Goal: Find specific page/section: Find specific page/section

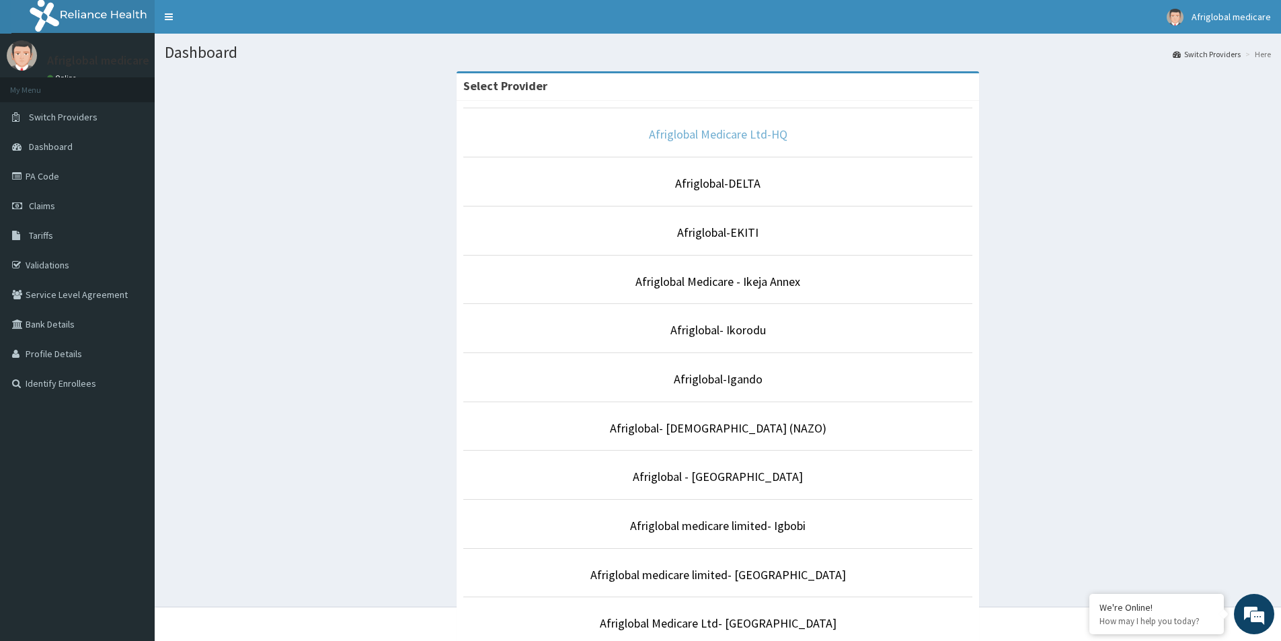
click at [685, 139] on link "Afriglobal Medicare Ltd-HQ" at bounding box center [718, 133] width 139 height 15
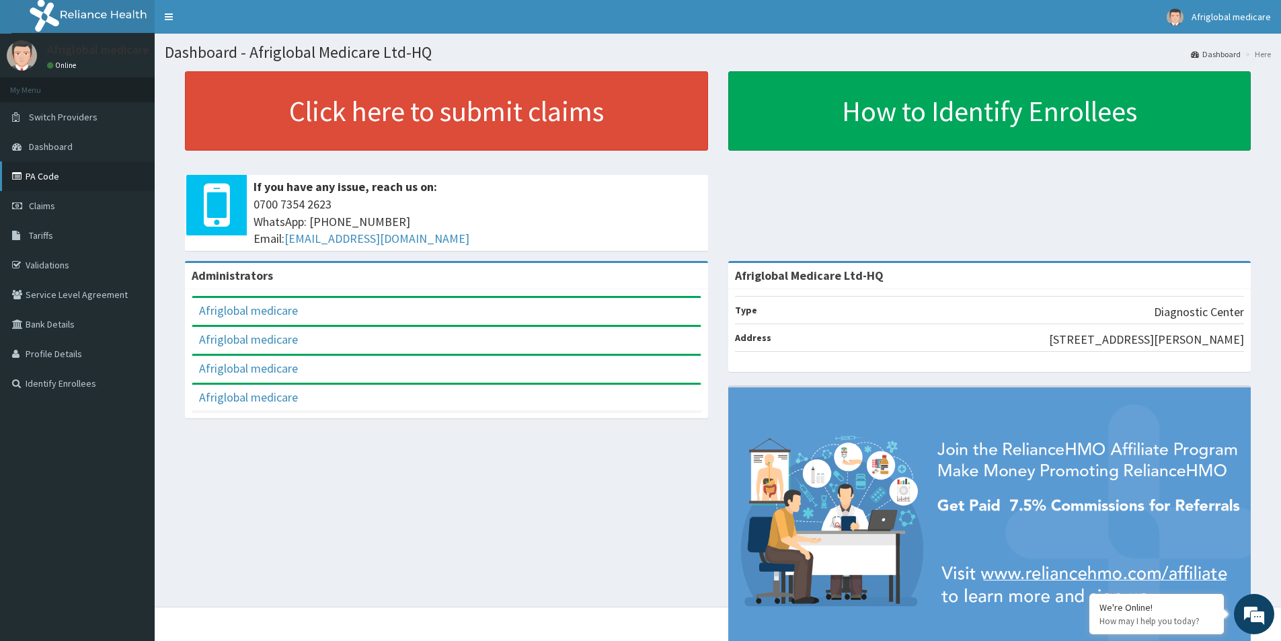
click at [63, 181] on link "PA Code" at bounding box center [77, 176] width 155 height 30
